Goal: Find specific page/section: Find specific page/section

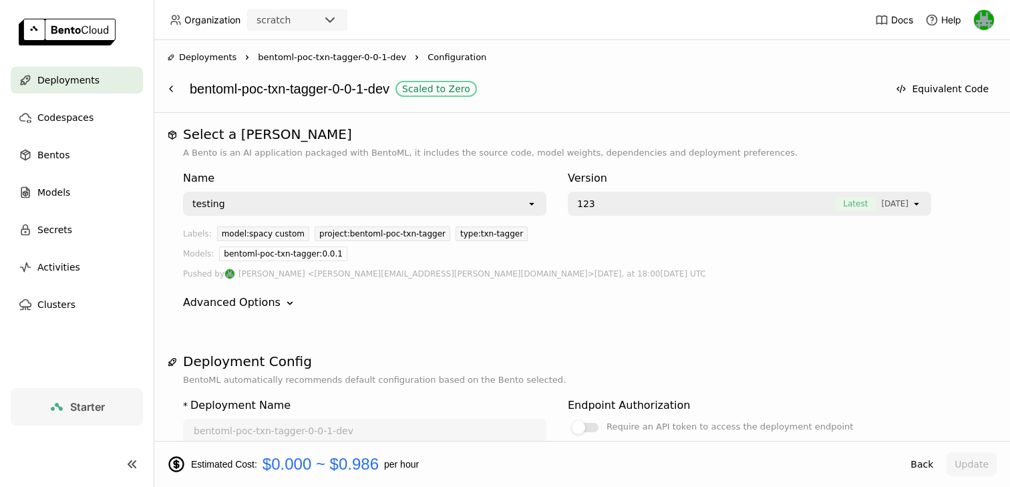
click at [70, 80] on span "Deployments" at bounding box center [68, 80] width 62 height 16
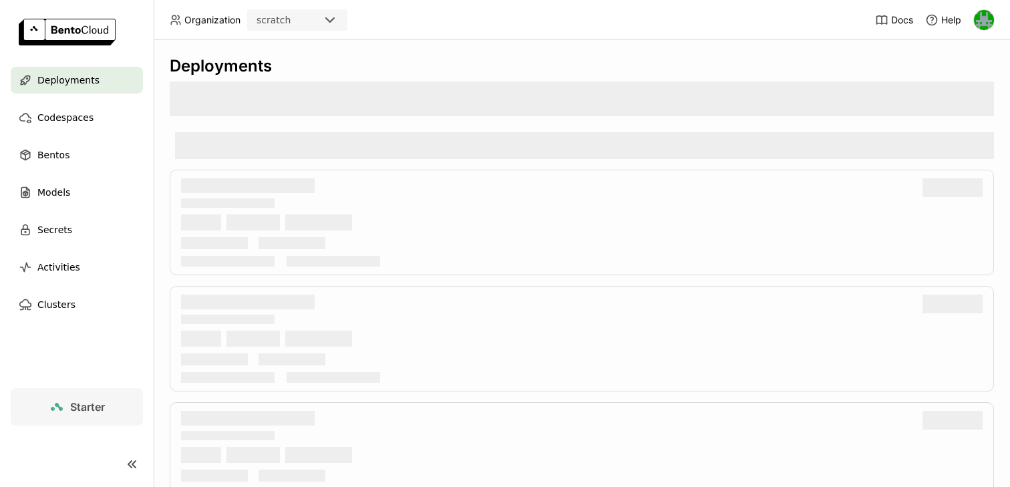
click at [291, 13] on div "scratch" at bounding box center [286, 20] width 74 height 19
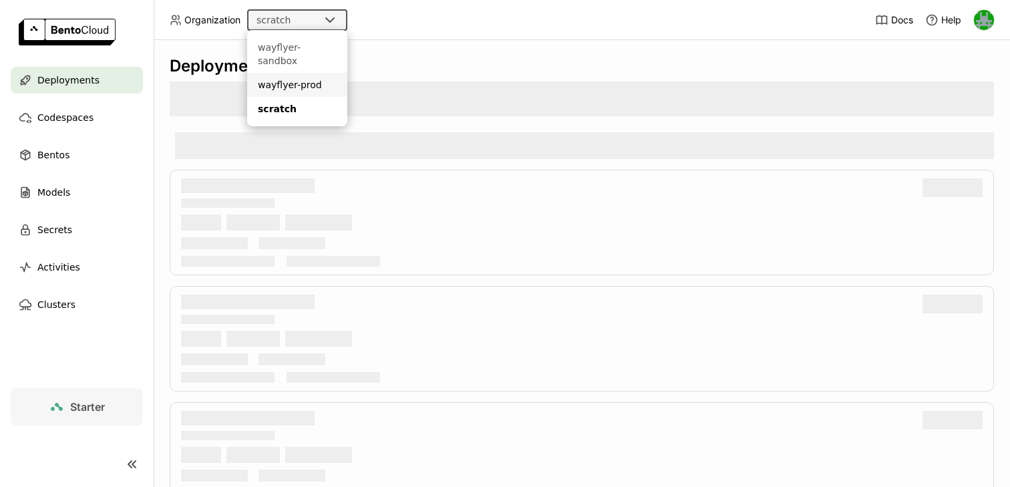
click at [291, 78] on div "wayflyer-prod" at bounding box center [297, 84] width 79 height 13
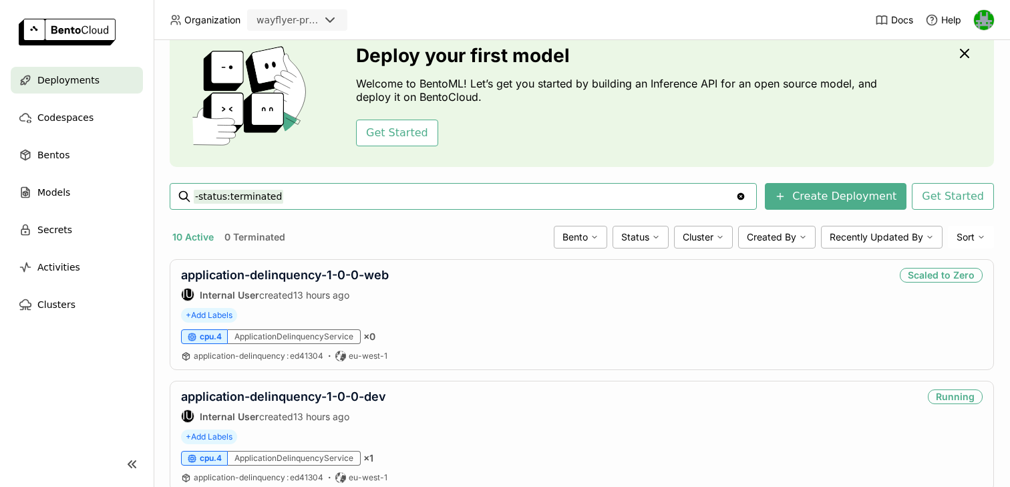
scroll to position [60, 0]
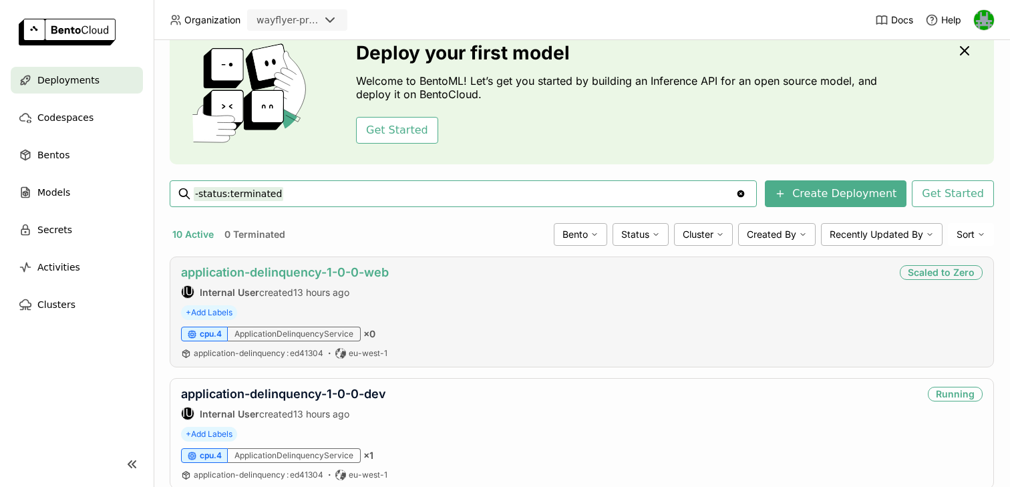
click at [326, 270] on link "application-delinquency-1-0-0-web" at bounding box center [285, 272] width 208 height 14
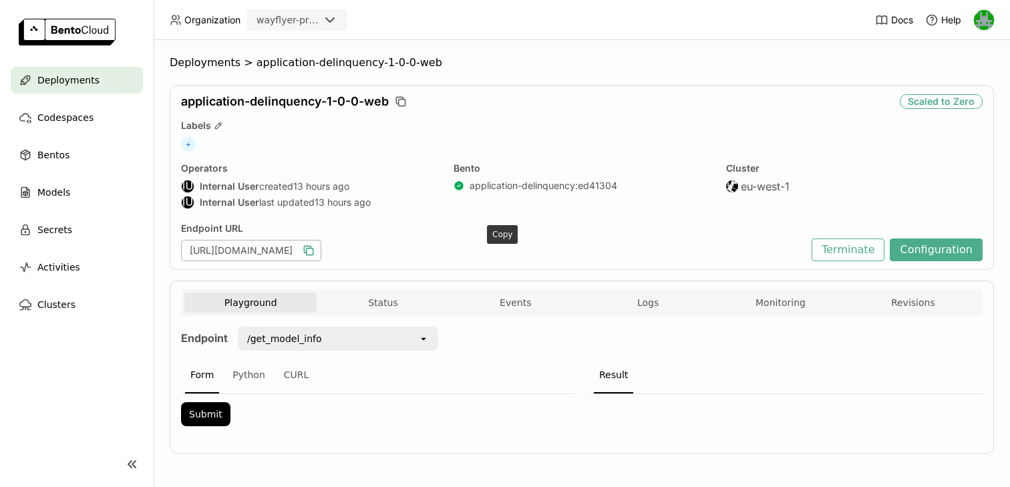
click at [315, 253] on icon "button" at bounding box center [308, 250] width 13 height 13
